Goal: Transaction & Acquisition: Book appointment/travel/reservation

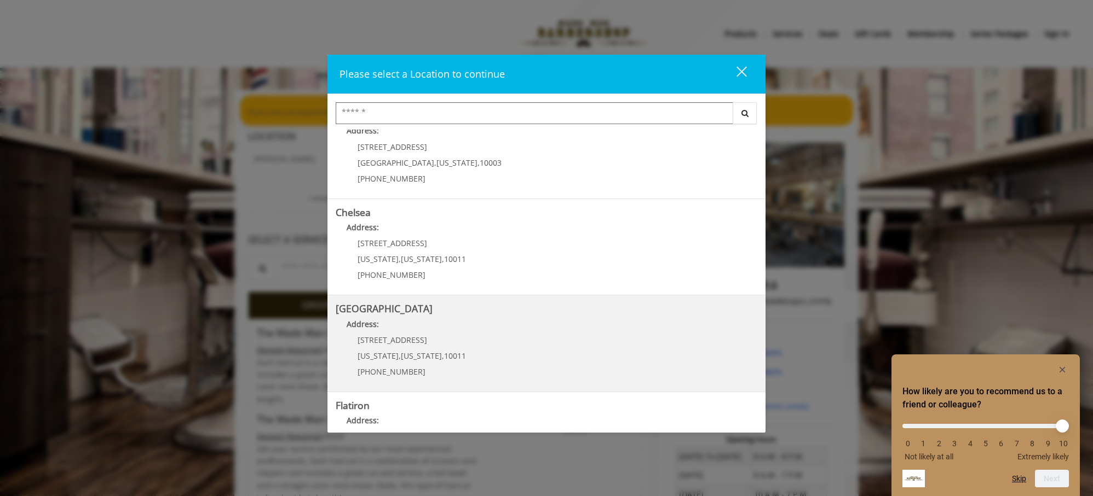
scroll to position [55, 0]
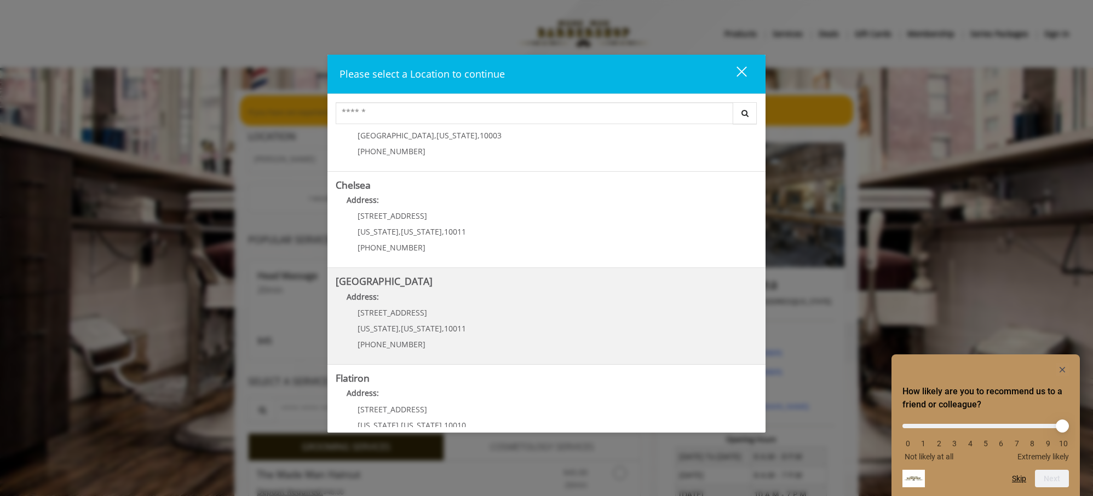
click at [475, 313] on Street "[GEOGRAPHIC_DATA] Address: [STREET_ADDRESS][US_STATE][US_STATE] (646) 850-0041" at bounding box center [546, 316] width 421 height 80
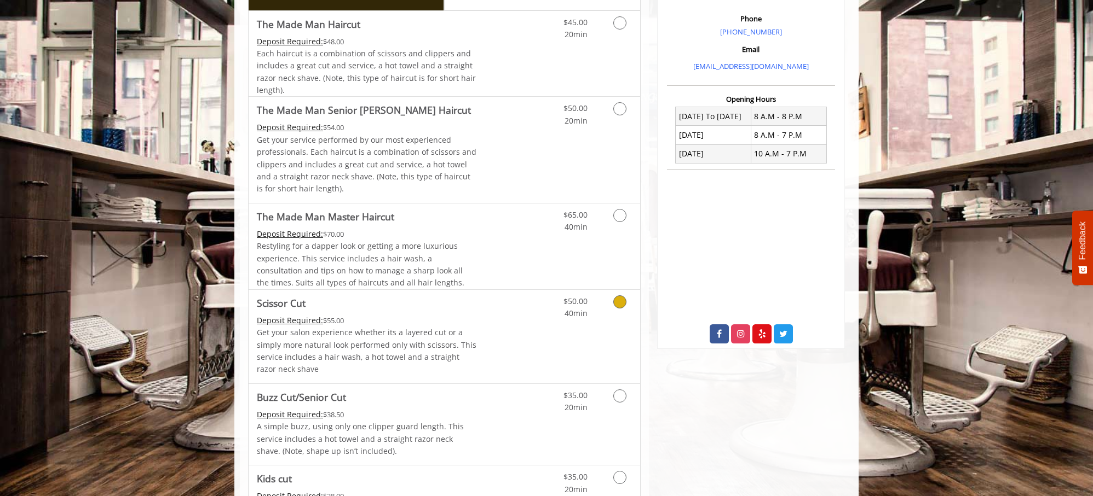
scroll to position [274, 0]
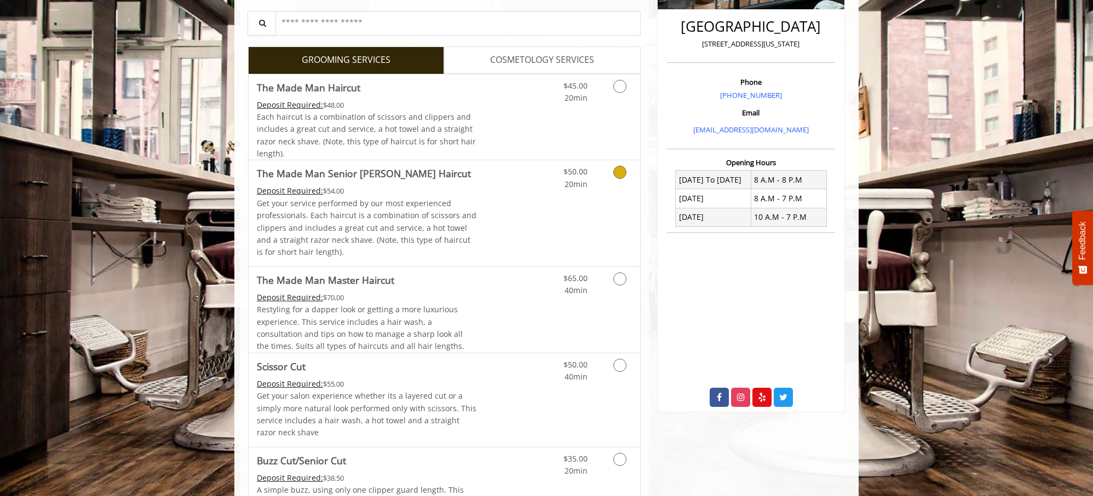
click at [402, 213] on p "Get your service performed by our most experienced professionals. Each haircut …" at bounding box center [367, 228] width 220 height 61
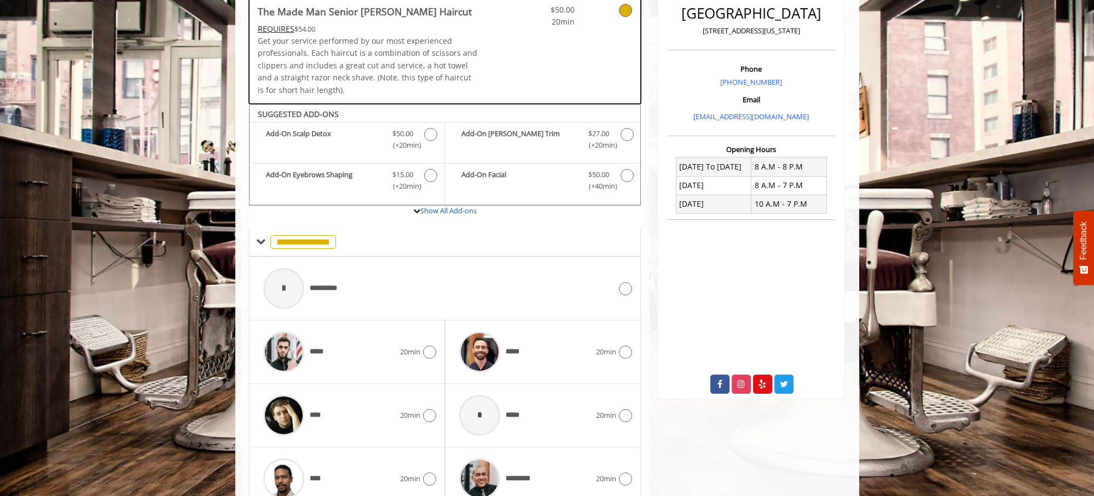
scroll to position [340, 0]
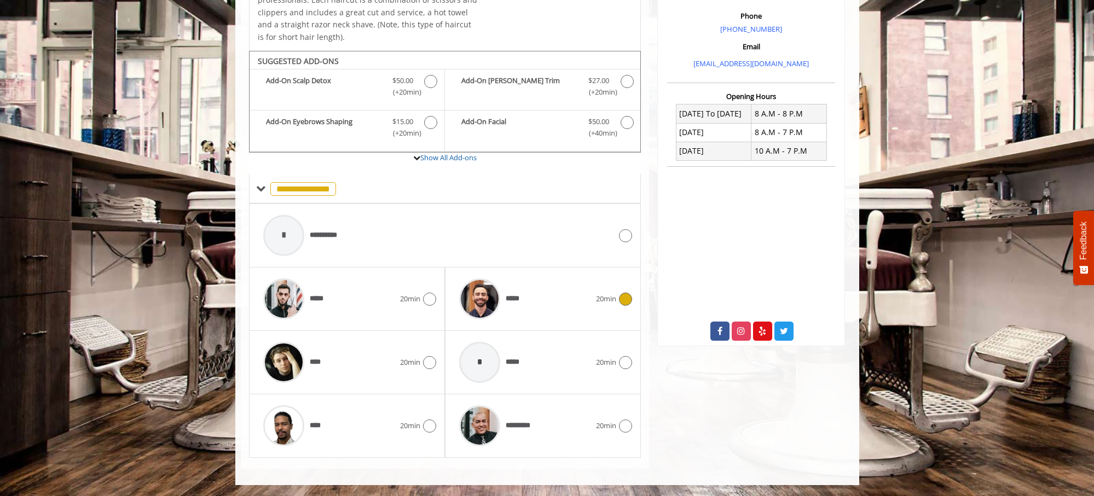
click at [627, 294] on icon at bounding box center [625, 299] width 13 height 13
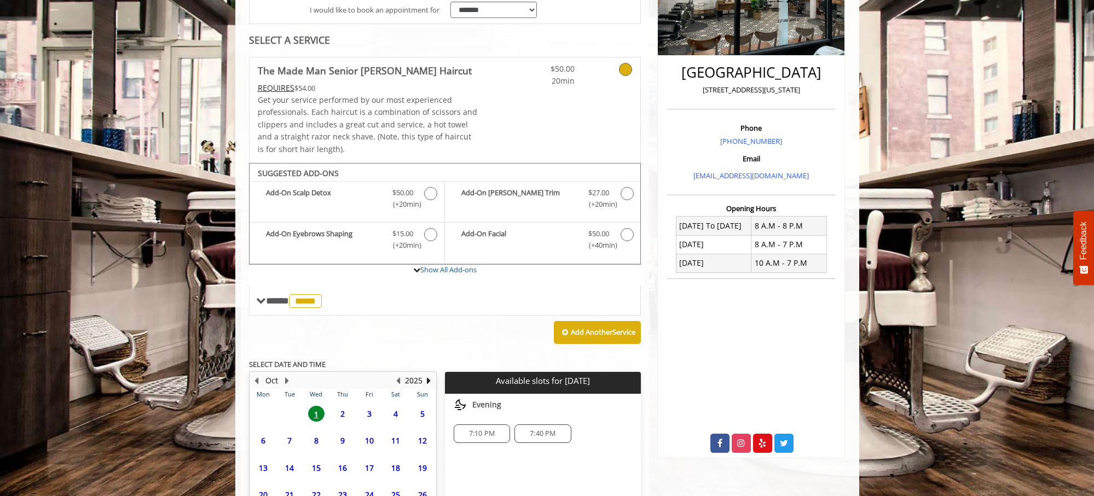
scroll to position [328, 0]
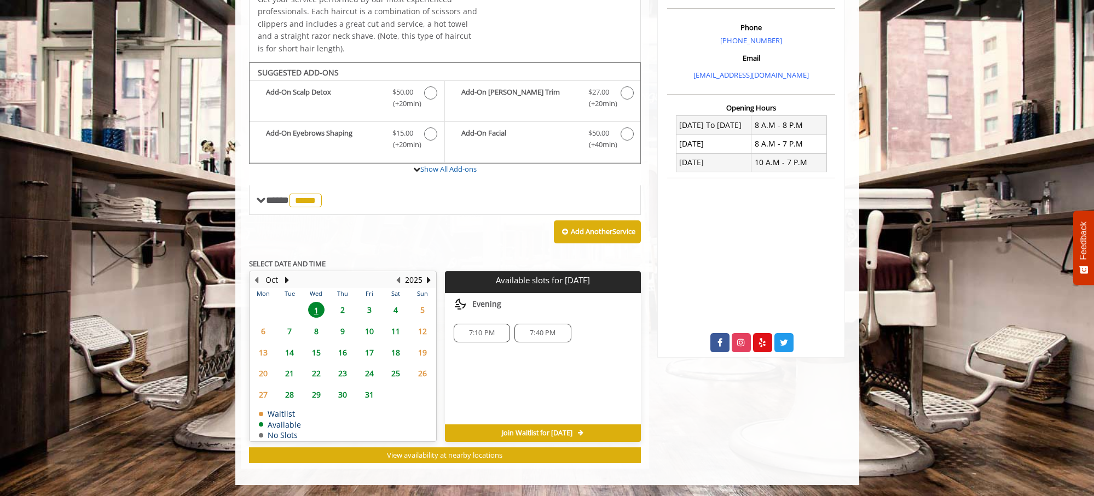
click at [486, 334] on span "7:10 PM" at bounding box center [482, 333] width 26 height 9
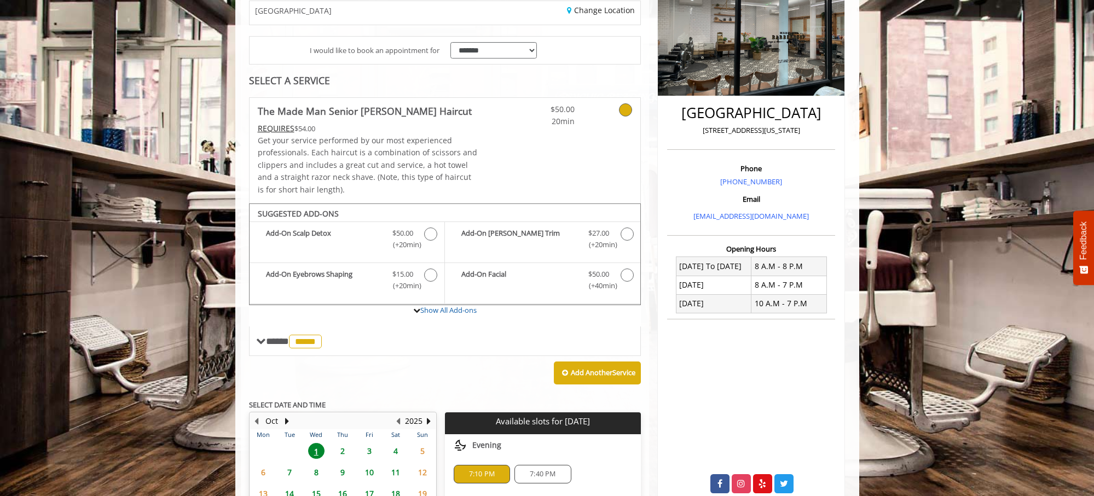
scroll to position [164, 0]
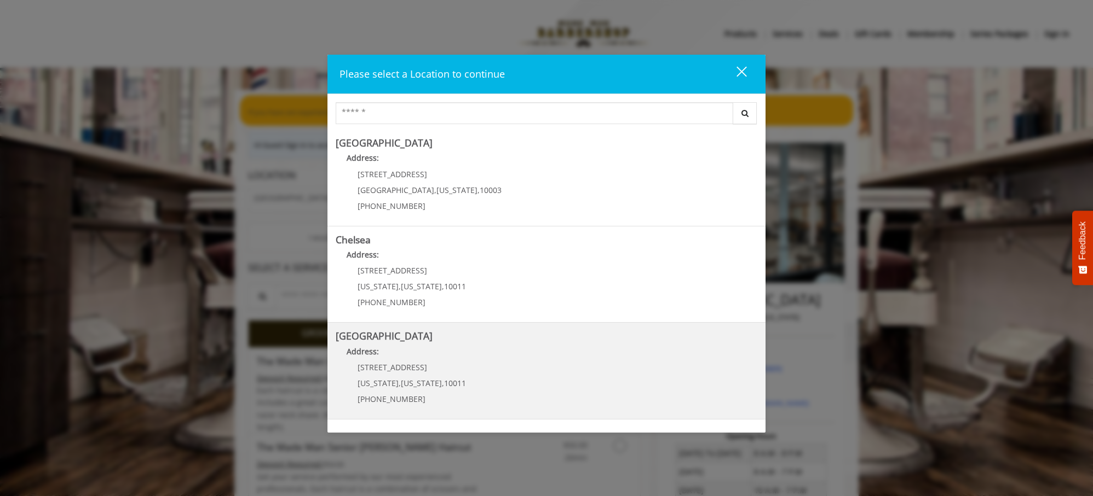
click at [472, 357] on Street "Address:" at bounding box center [546, 355] width 421 height 18
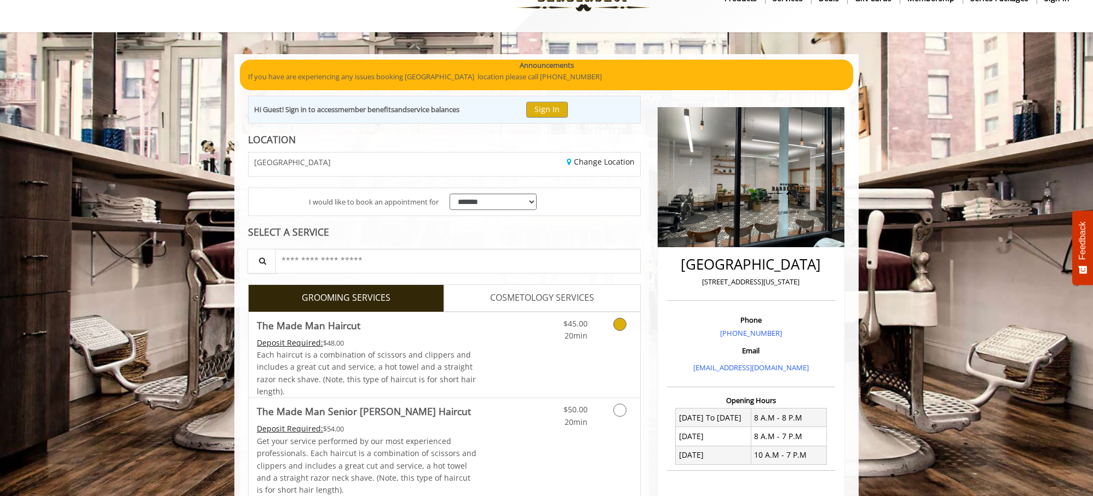
scroll to position [140, 0]
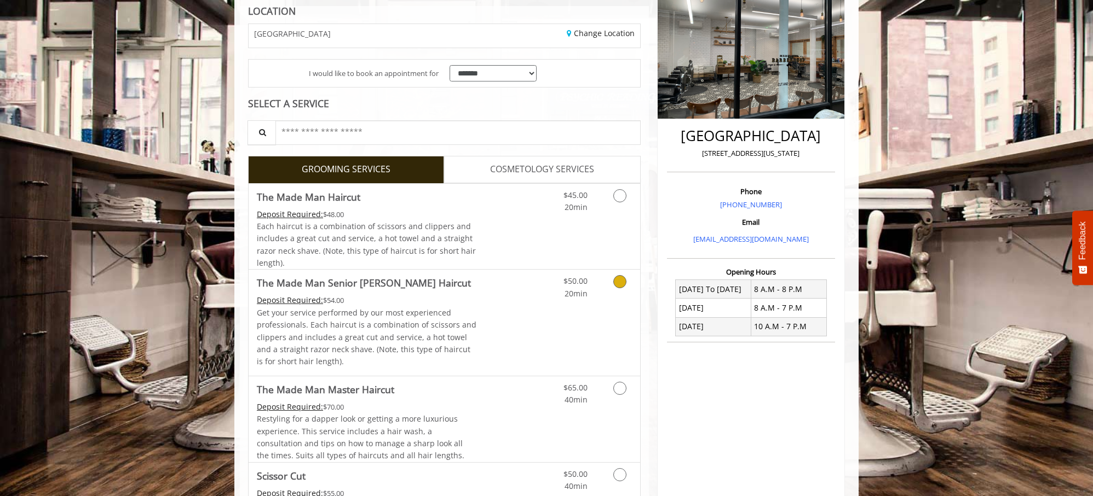
click at [623, 286] on icon "Grooming services" at bounding box center [619, 281] width 13 height 13
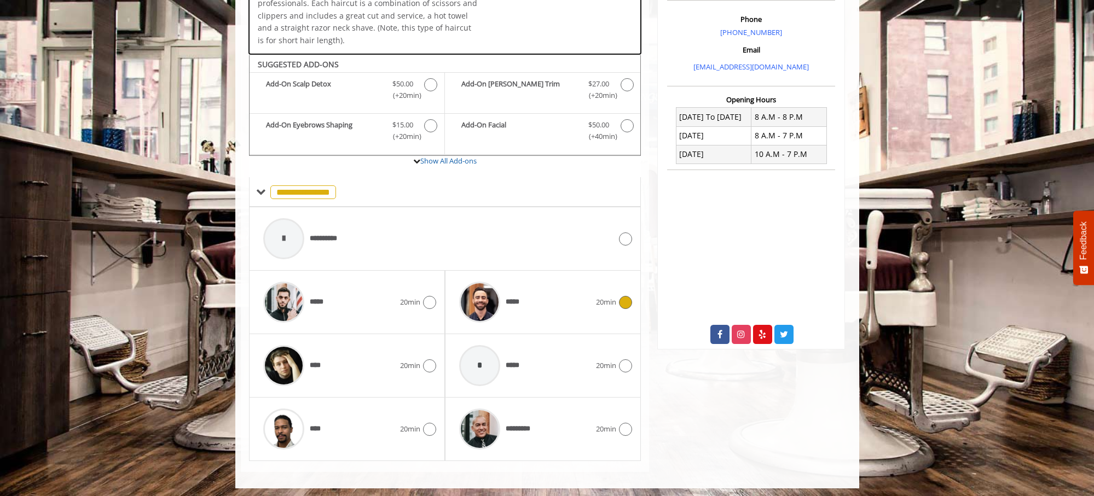
scroll to position [340, 0]
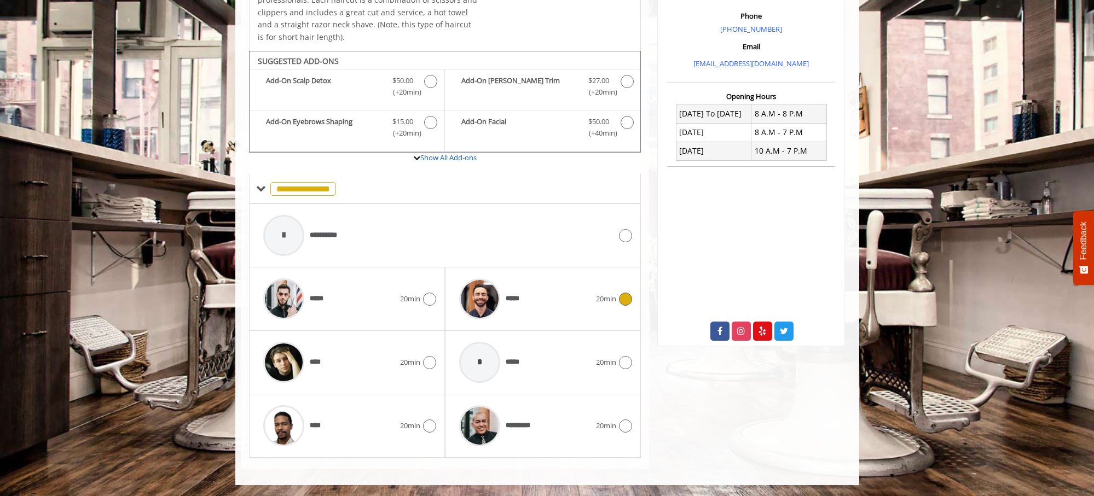
click at [614, 301] on span "20min" at bounding box center [606, 298] width 20 height 11
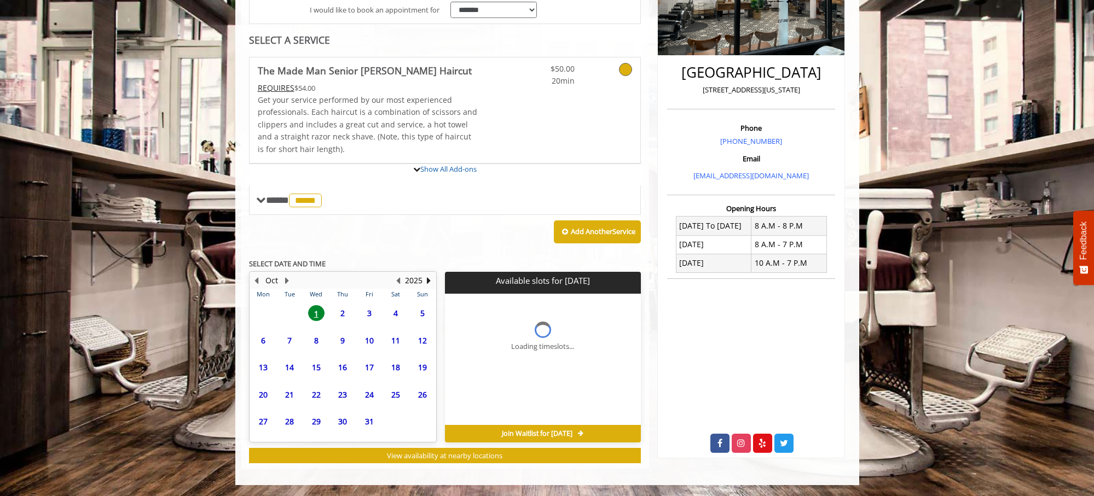
scroll to position [328, 0]
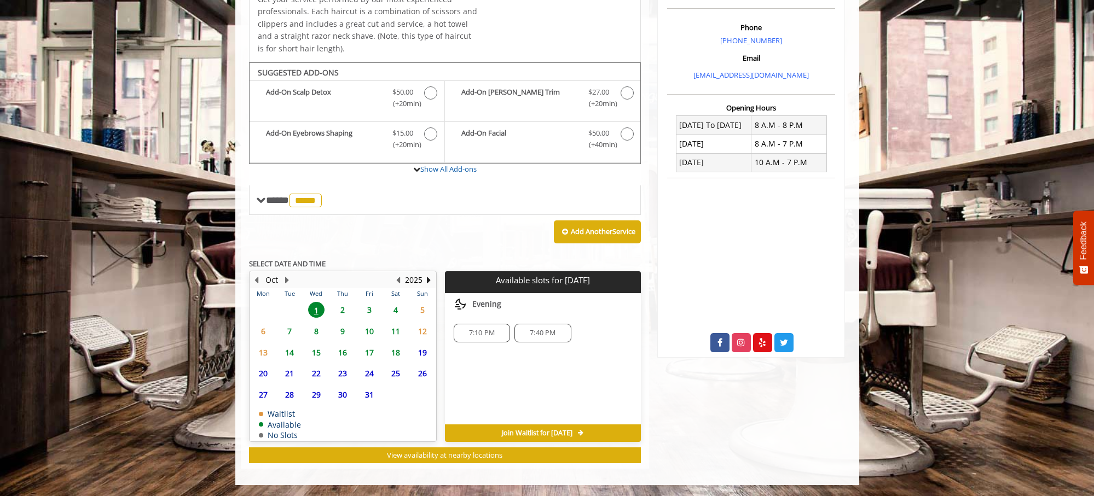
click at [490, 334] on span "7:10 PM" at bounding box center [482, 333] width 26 height 9
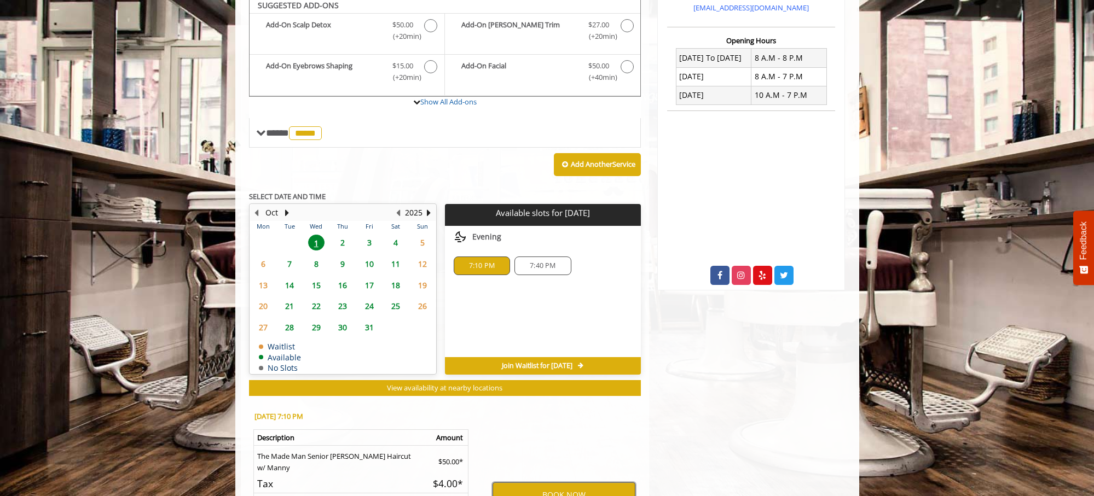
scroll to position [391, 0]
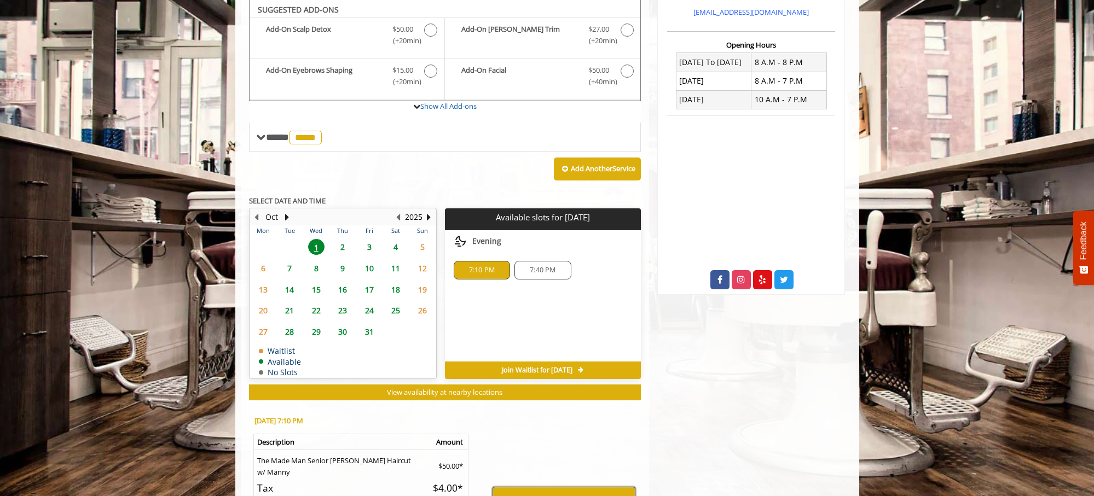
click at [583, 492] on button "BOOK NOW" at bounding box center [564, 499] width 143 height 25
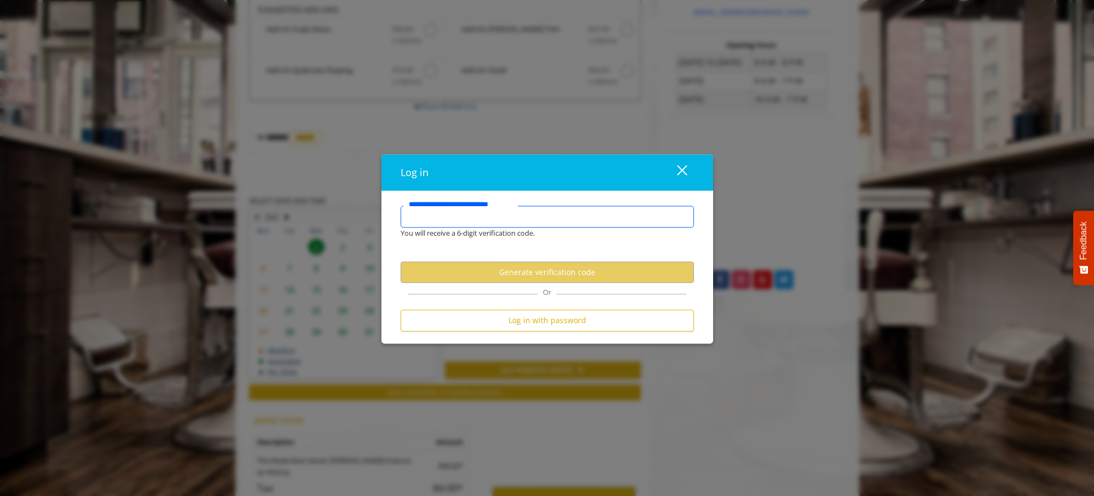
click at [560, 218] on input "**********" at bounding box center [547, 217] width 293 height 22
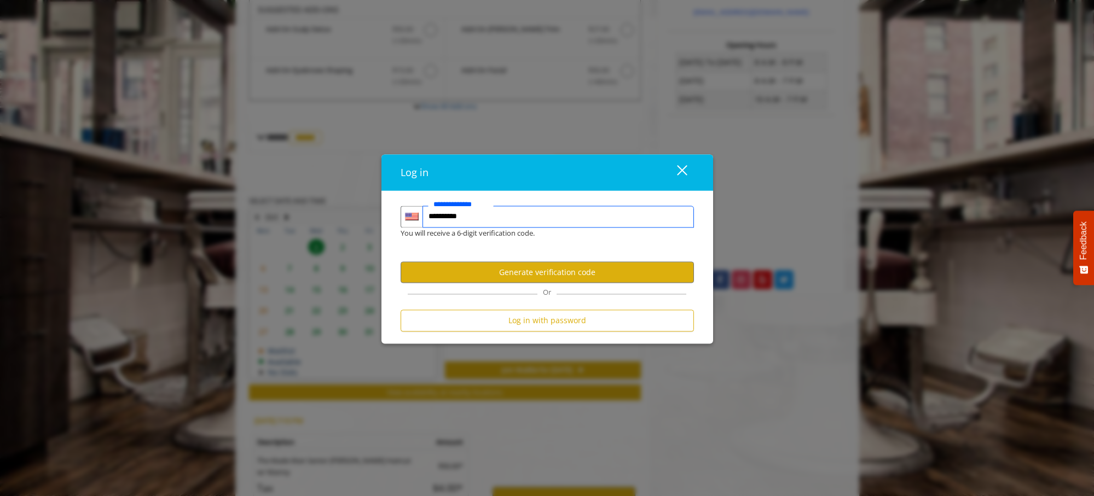
type input "**********"
click at [622, 275] on button "Generate verification code" at bounding box center [547, 272] width 293 height 21
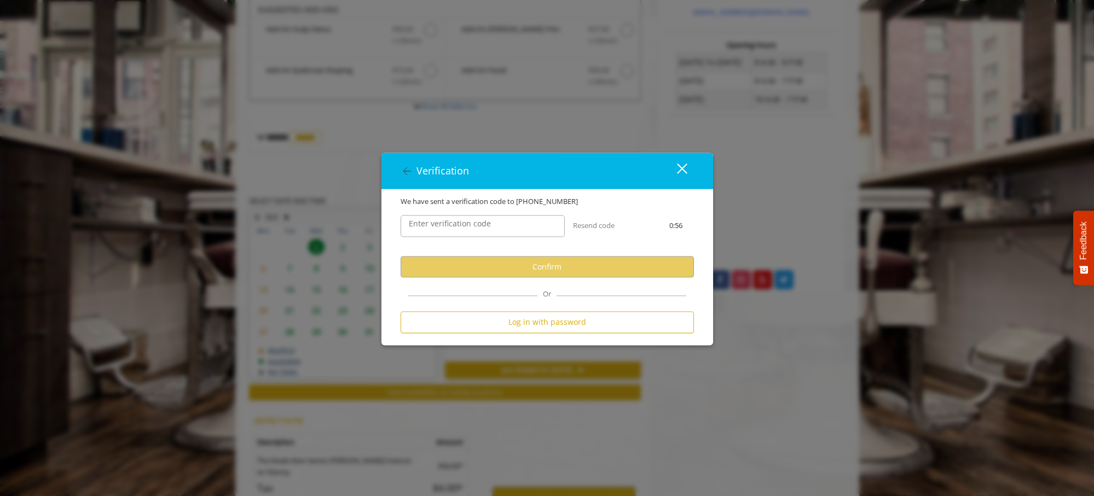
drag, startPoint x: 457, startPoint y: 239, endPoint x: 470, endPoint y: 228, distance: 17.9
click at [458, 239] on div "Enter verification code" at bounding box center [482, 226] width 181 height 38
click at [478, 221] on label "Enter verification code" at bounding box center [449, 224] width 93 height 12
click at [477, 229] on label "Enter verification code" at bounding box center [449, 224] width 93 height 12
click at [477, 229] on input "Enter verification code" at bounding box center [483, 227] width 164 height 22
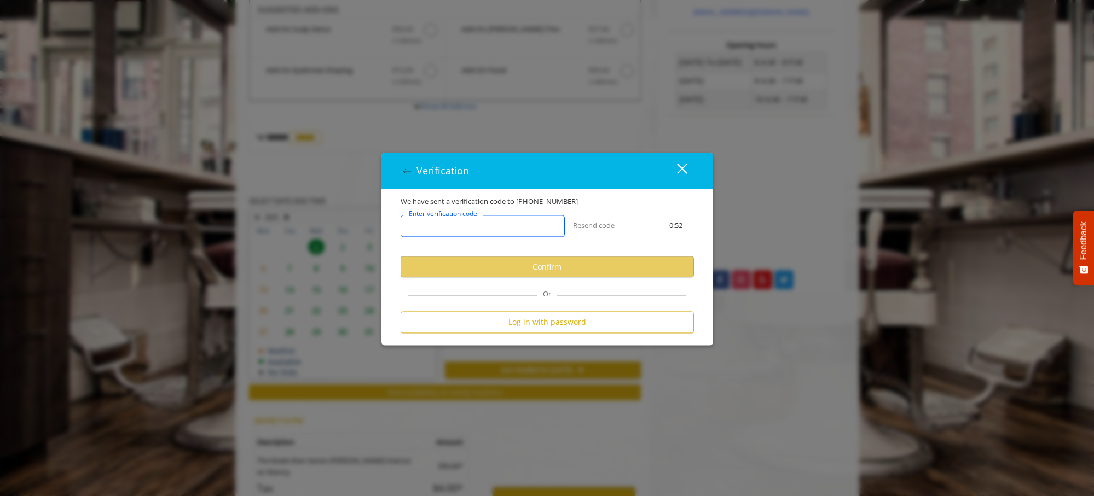
click at [476, 221] on input "Enter verification code" at bounding box center [483, 227] width 164 height 22
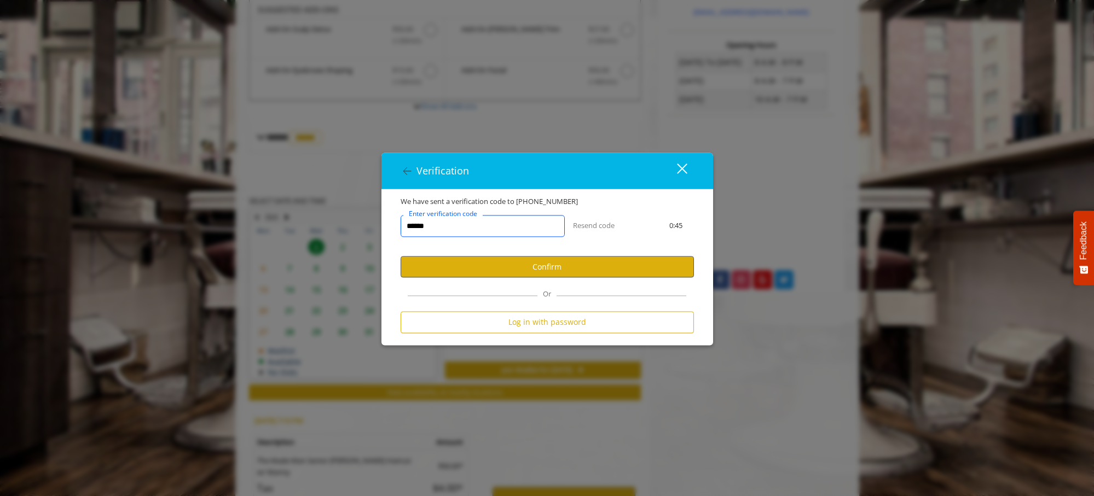
type input "******"
click at [620, 263] on button "Confirm" at bounding box center [547, 267] width 293 height 21
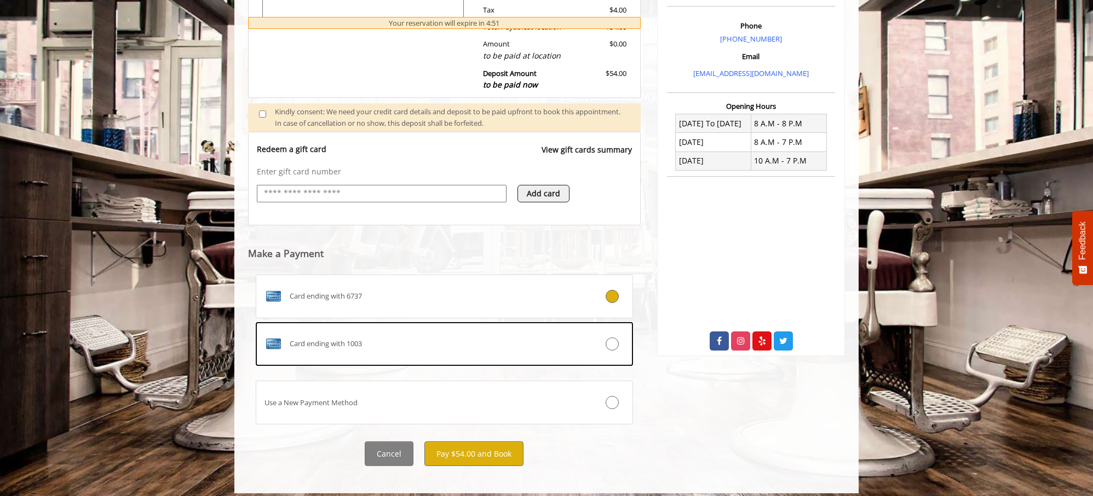
scroll to position [338, 0]
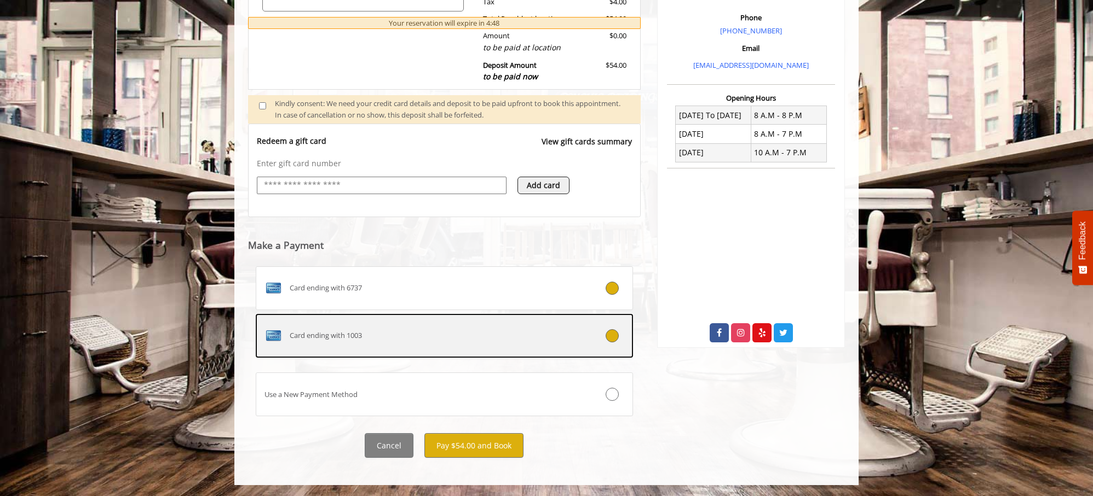
click at [478, 339] on div "Card ending with 1003" at bounding box center [412, 336] width 313 height 18
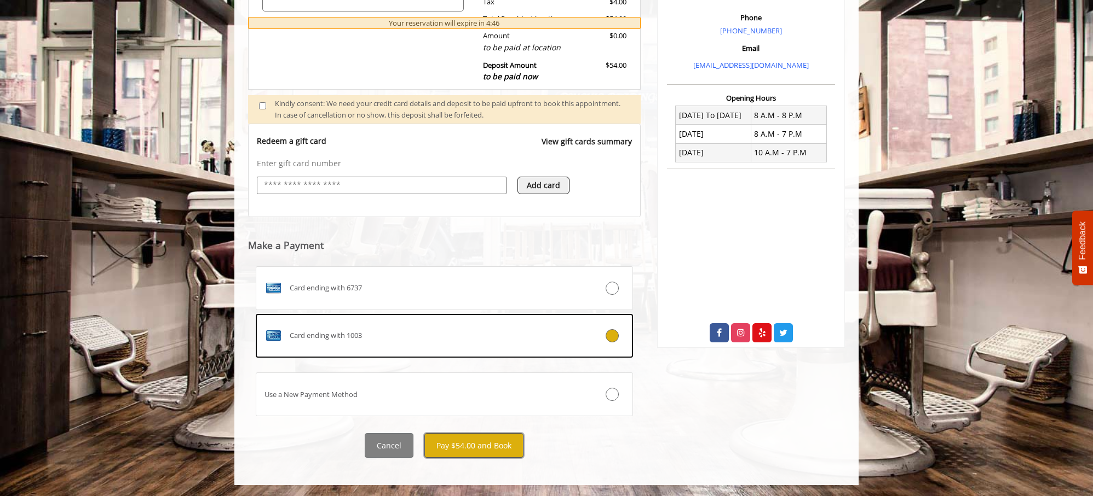
click at [469, 449] on button "Pay $54.00 and Book" at bounding box center [473, 446] width 99 height 25
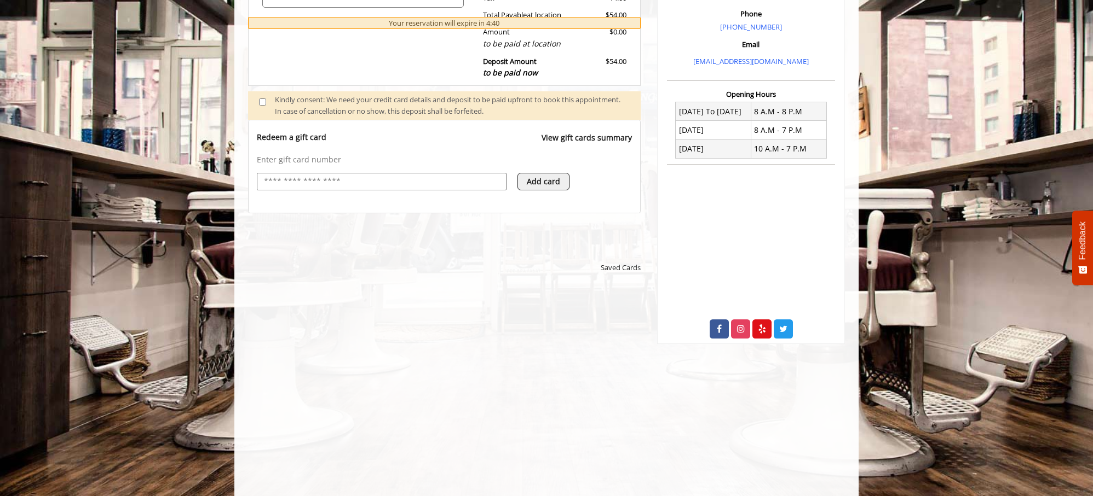
scroll to position [383, 0]
